Goal: Task Accomplishment & Management: Complete application form

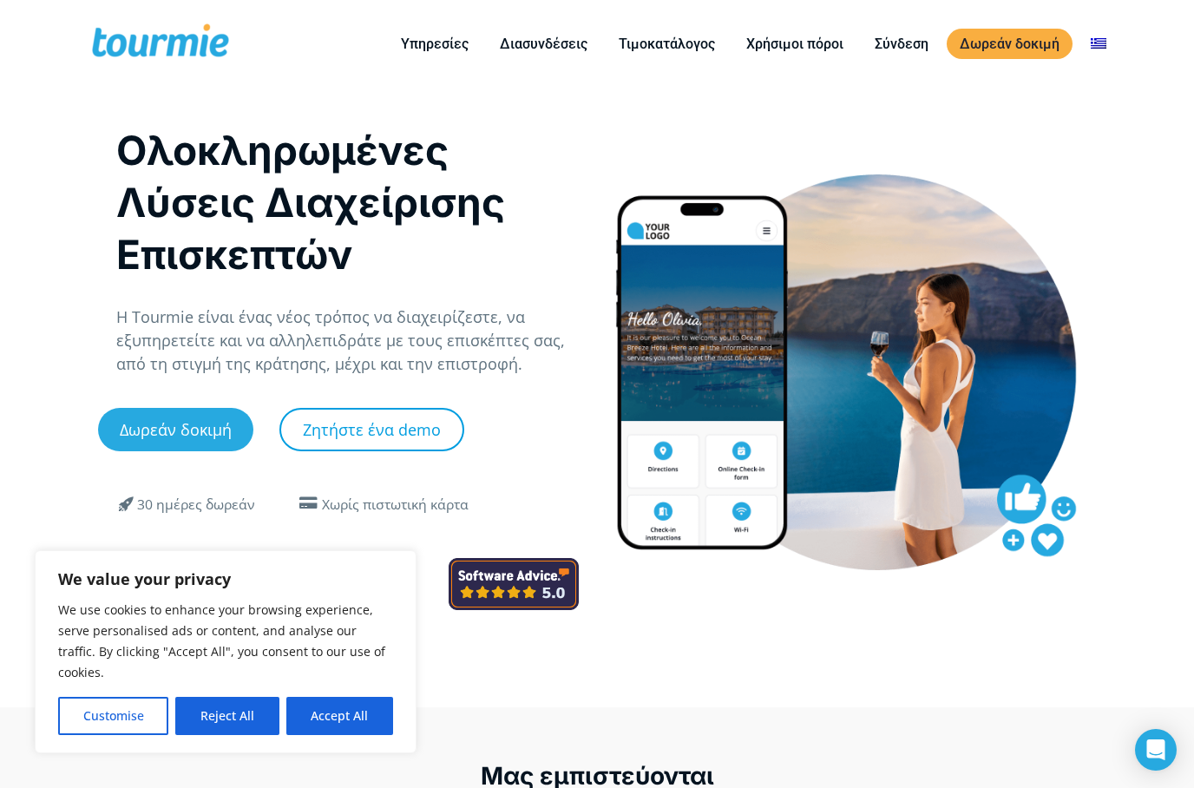
click at [330, 451] on link "Ζητήστε ένα demo" at bounding box center [371, 429] width 185 height 43
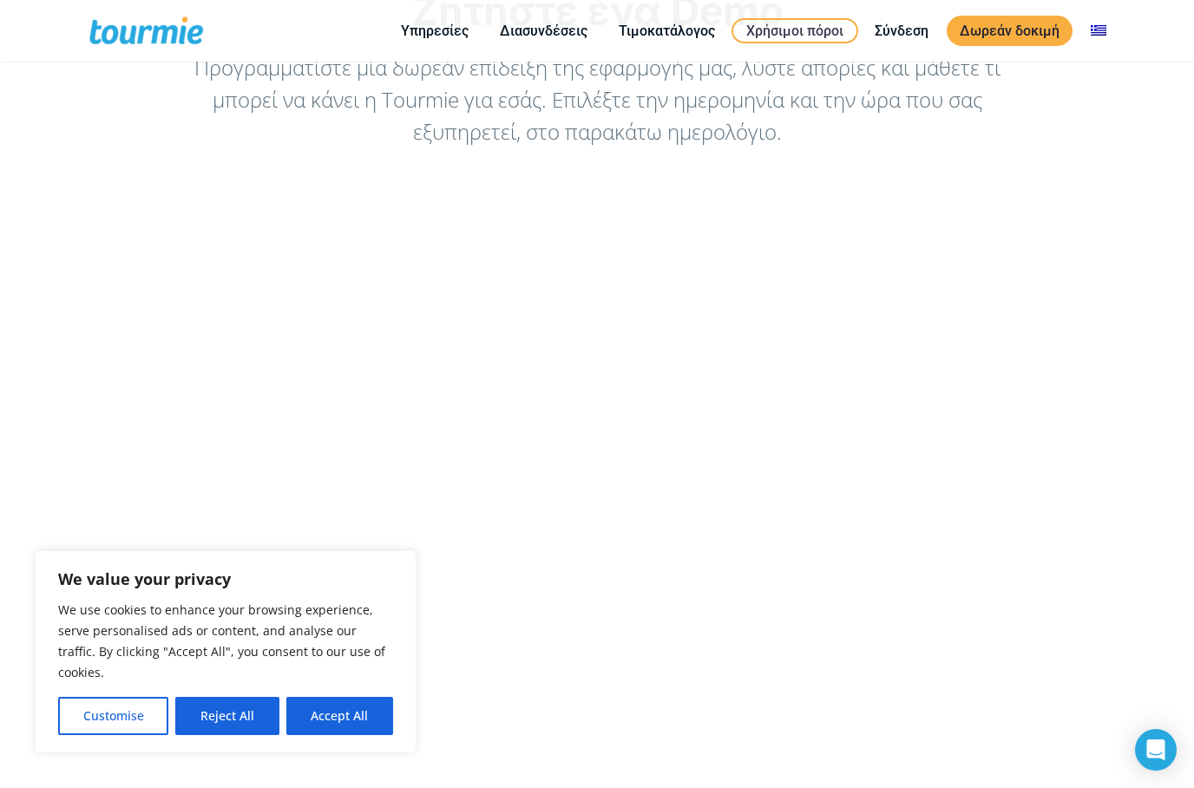
scroll to position [170, 0]
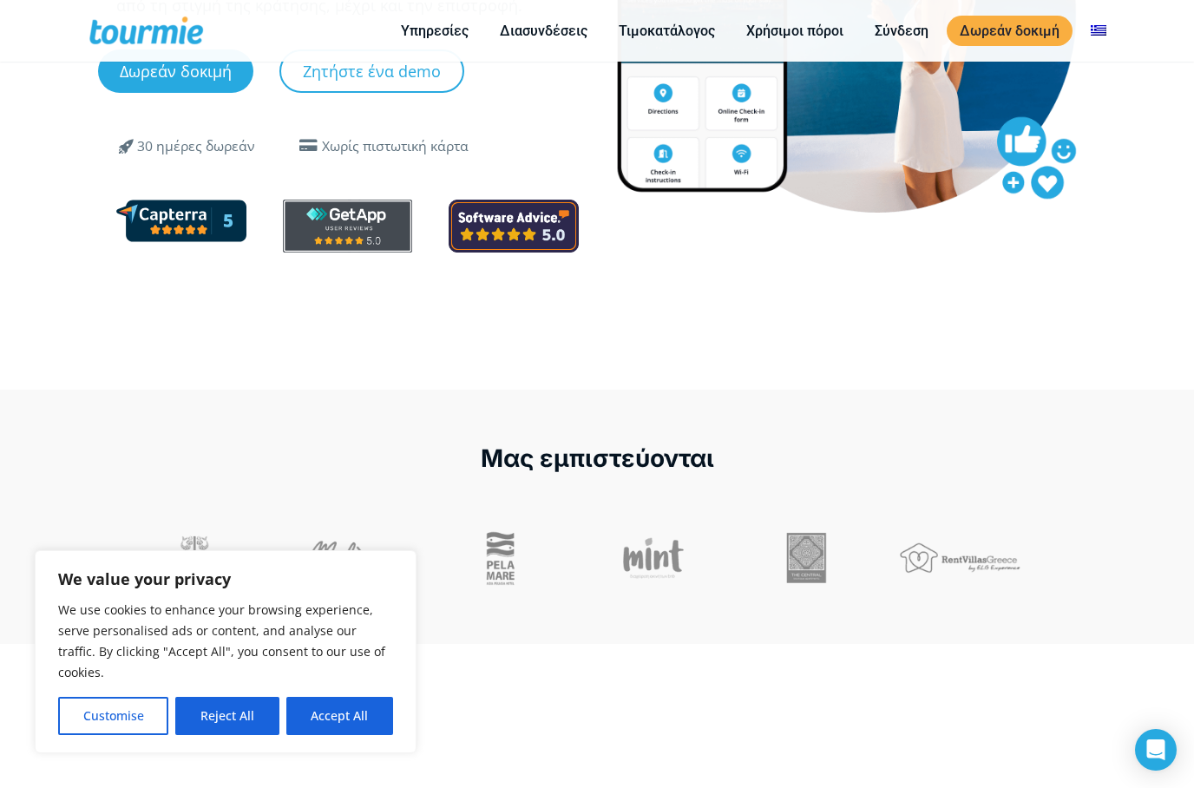
scroll to position [403, 0]
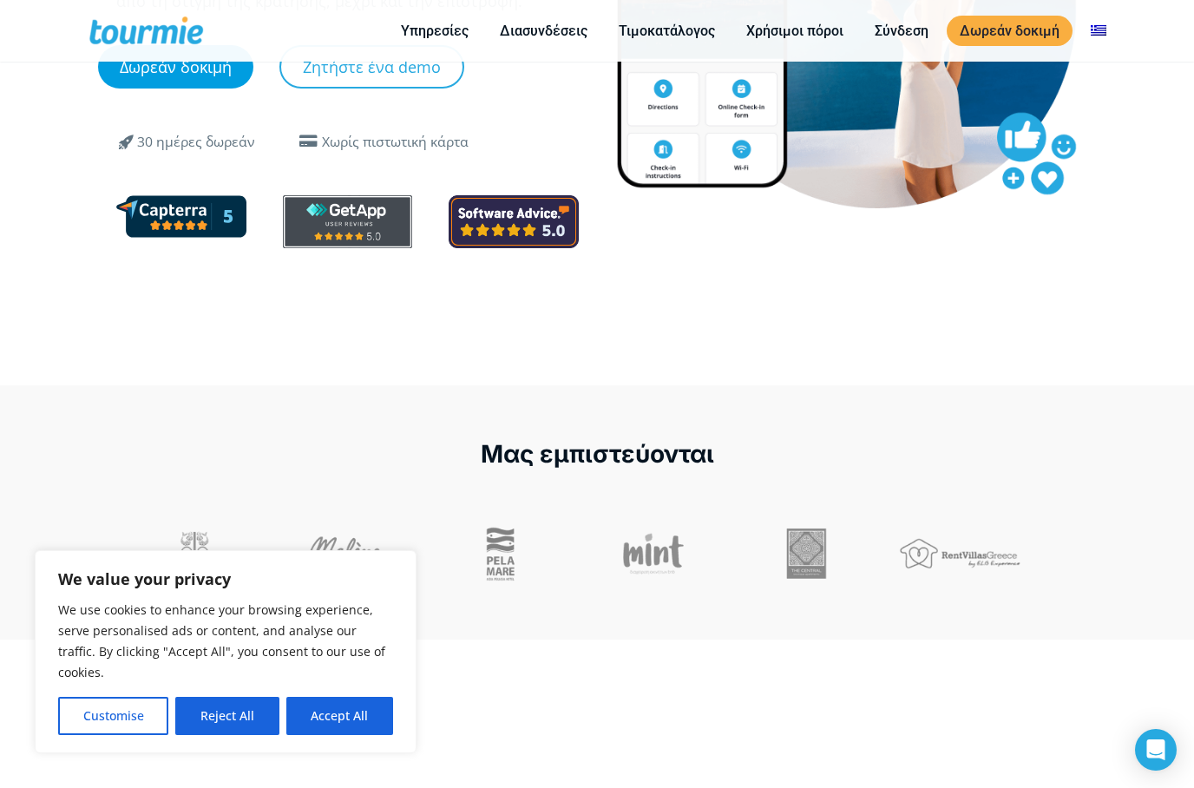
click at [209, 89] on link "Δωρεάν δοκιμή" at bounding box center [175, 66] width 155 height 43
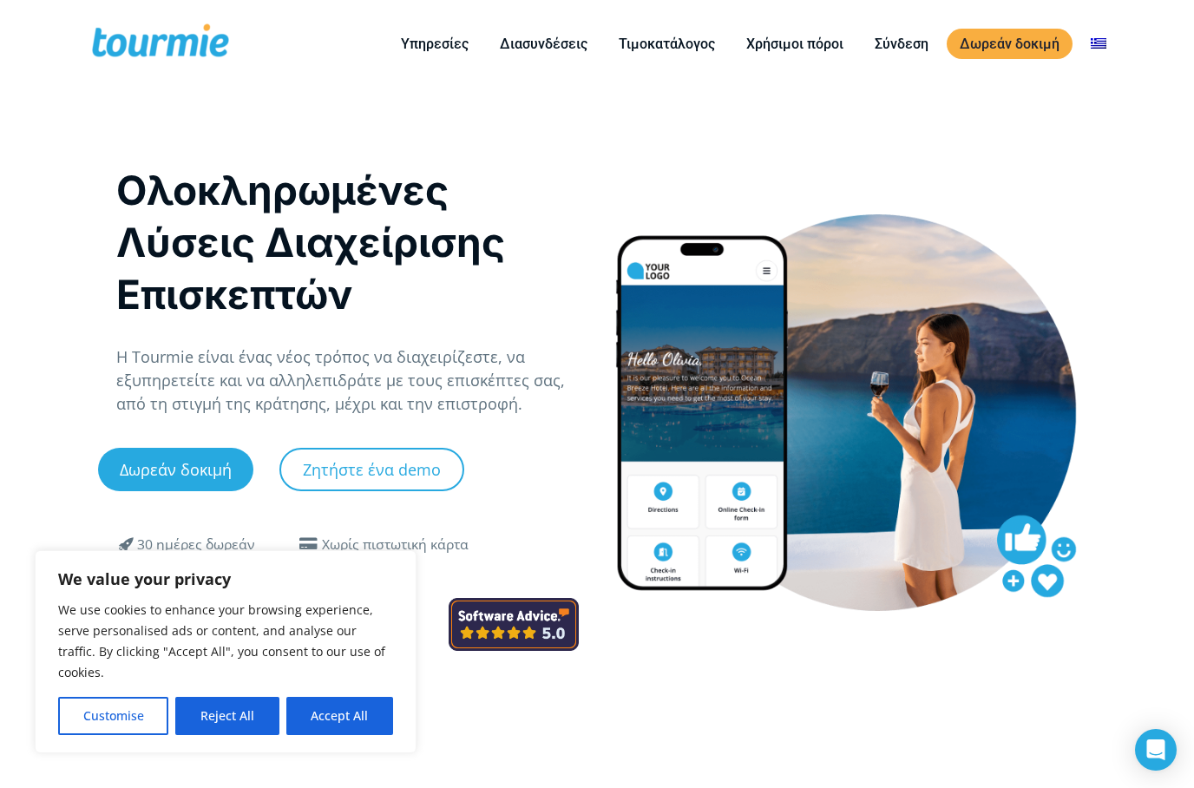
click at [441, 787] on div "Ολοκληρωμένες Λύσεις Διαχείρισης Επισκεπτών Η Tourmie είναι ένας νέος τρόπος να…" at bounding box center [597, 438] width 998 height 700
click at [896, 45] on link "Σύνδεση" at bounding box center [902, 44] width 80 height 22
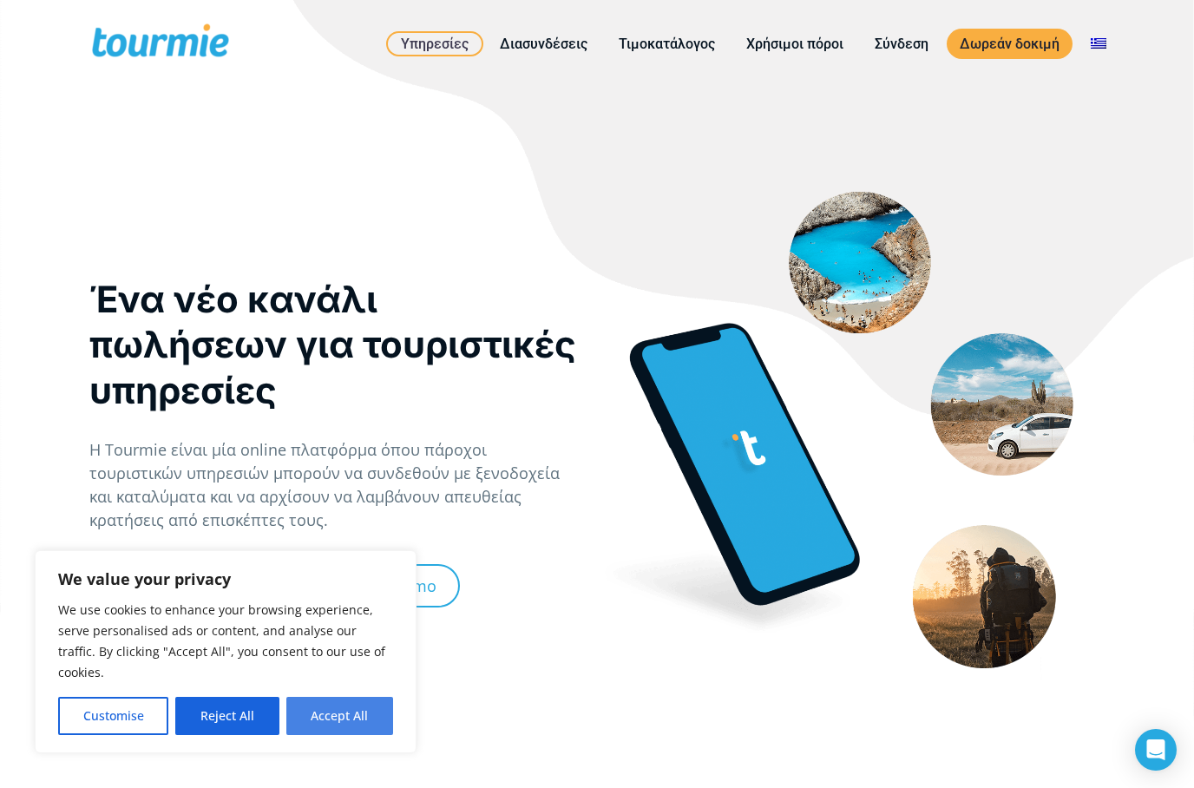
click at [334, 706] on button "Accept All" at bounding box center [339, 716] width 107 height 38
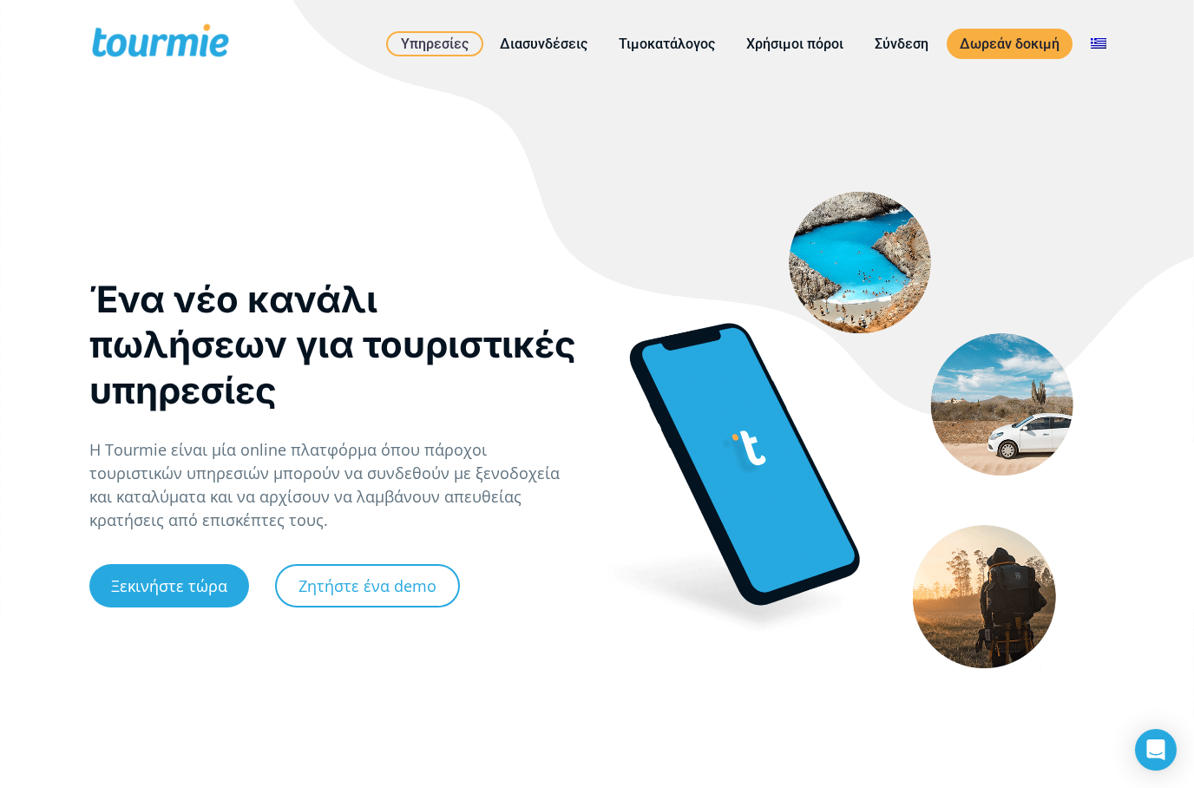
checkbox input "true"
click at [141, 607] on link "Ξεκινήστε τώρα" at bounding box center [169, 585] width 160 height 43
